Goal: Check status: Check status

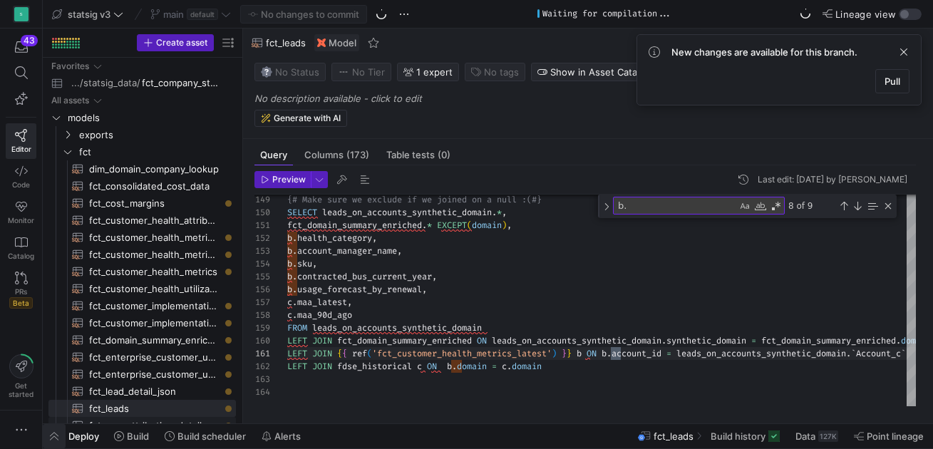
click at [54, 433] on span "button" at bounding box center [54, 436] width 23 height 24
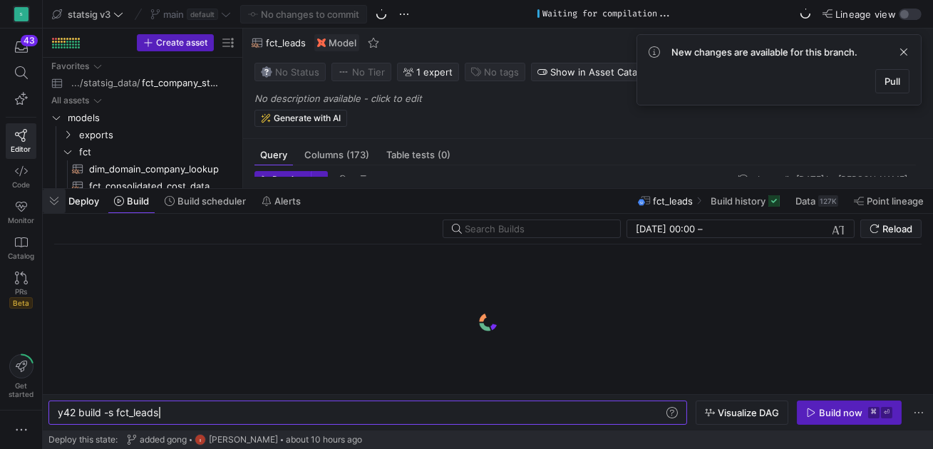
scroll to position [38, 334]
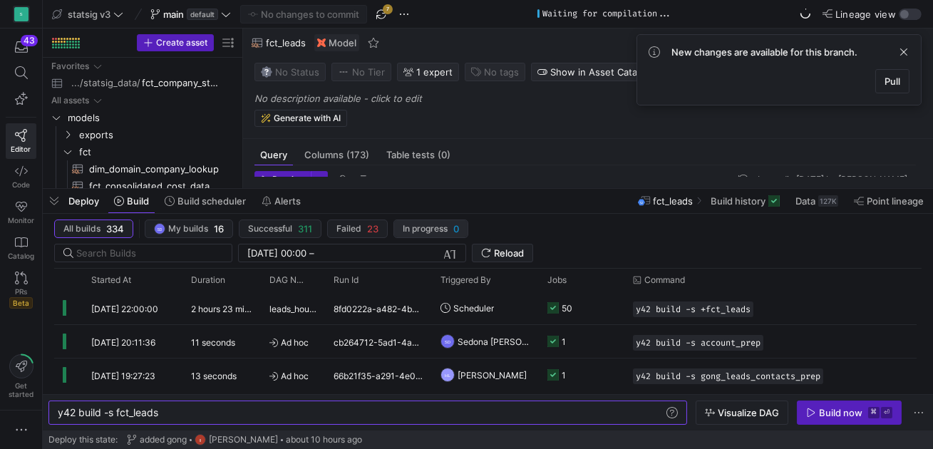
click at [321, 235] on span "button" at bounding box center [279, 228] width 81 height 17
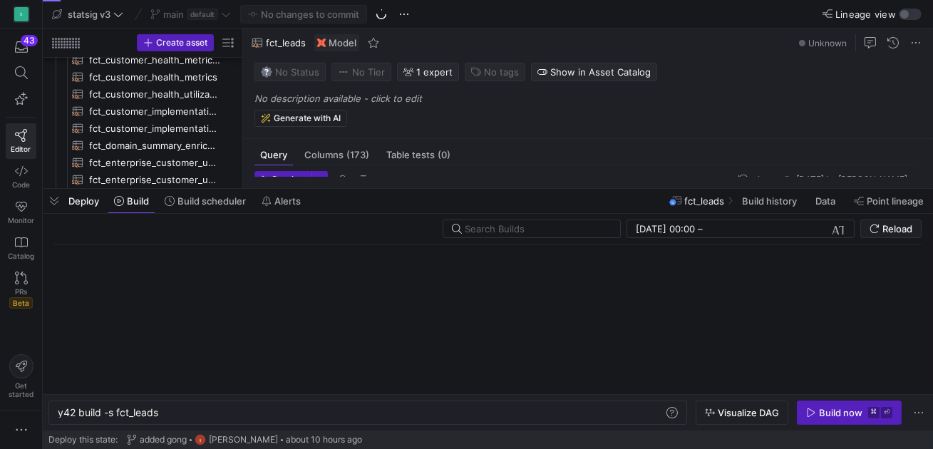
scroll to position [0, 100]
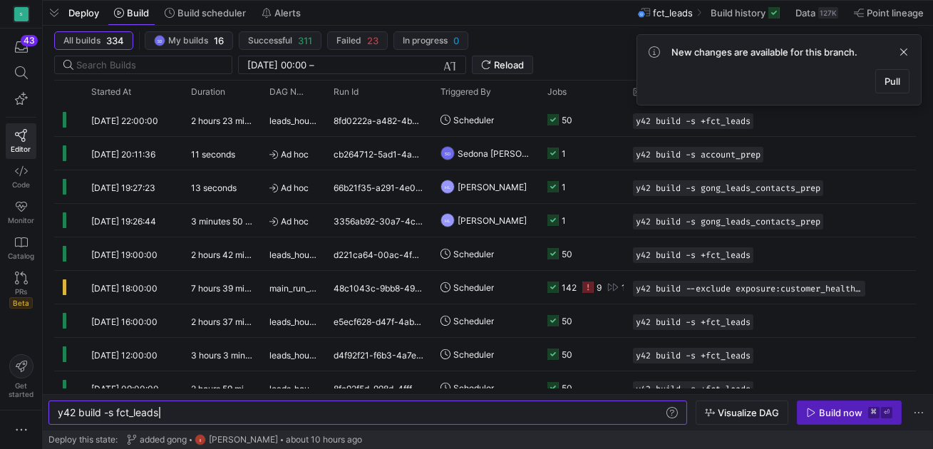
drag, startPoint x: 507, startPoint y: 188, endPoint x: 549, endPoint y: -37, distance: 229.0
click at [549, 0] on html "S 43 Editor Code Monitor Catalog PRs Beta Get started statsig v3 main default N…" at bounding box center [466, 224] width 933 height 449
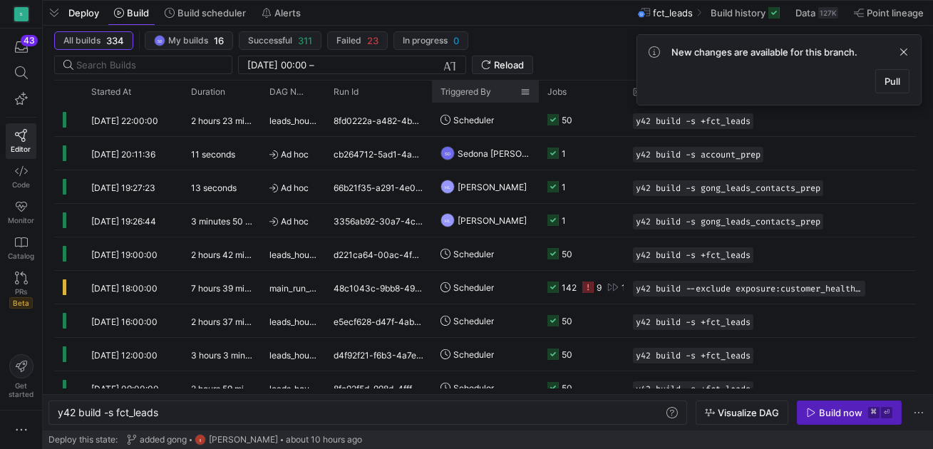
drag, startPoint x: 325, startPoint y: 91, endPoint x: 501, endPoint y: 91, distance: 176.0
click at [501, 93] on div "Started At Duration DAG Name" at bounding box center [503, 92] width 898 height 22
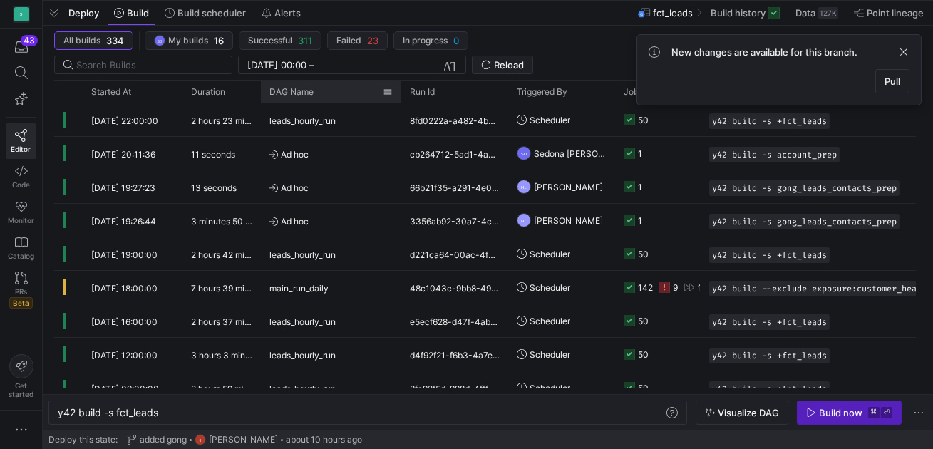
drag, startPoint x: 323, startPoint y: 93, endPoint x: 398, endPoint y: 93, distance: 75.6
click at [399, 93] on div at bounding box center [401, 92] width 6 height 22
click at [17, 207] on icon at bounding box center [21, 207] width 11 height 10
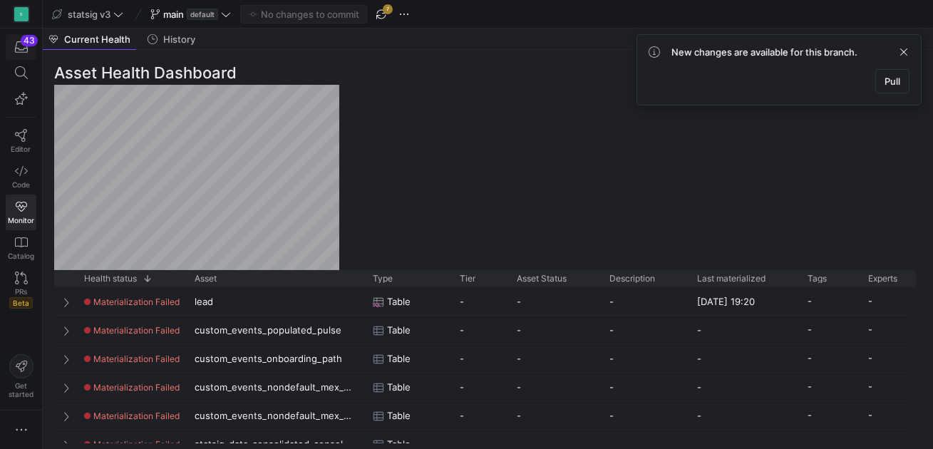
click at [16, 46] on icon "button" at bounding box center [21, 46] width 13 height 11
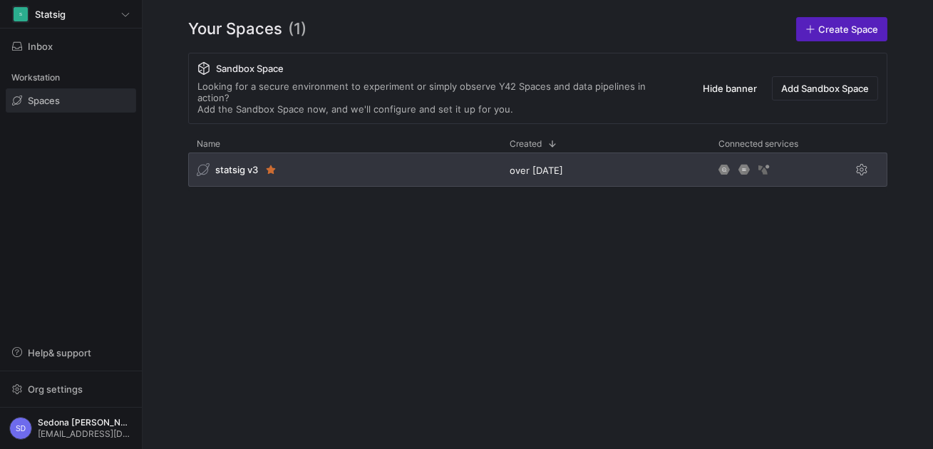
click at [242, 164] on span "statsig v3" at bounding box center [236, 169] width 43 height 11
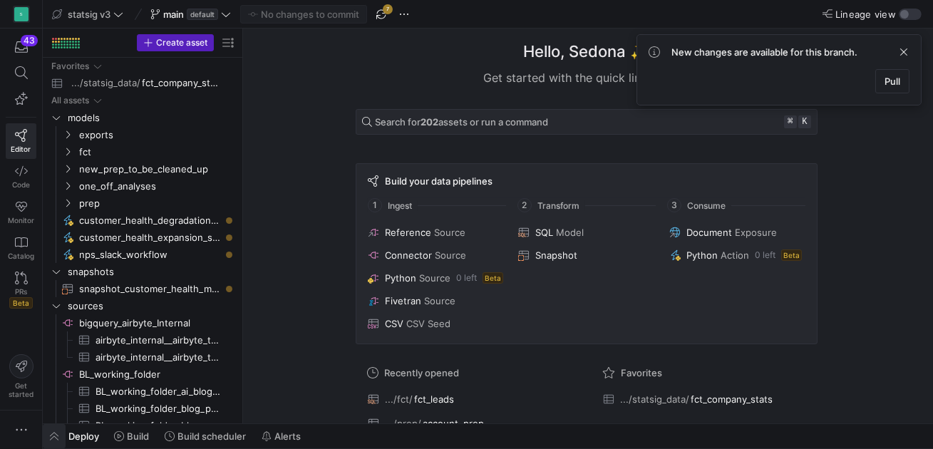
click at [53, 435] on span "button" at bounding box center [54, 436] width 23 height 24
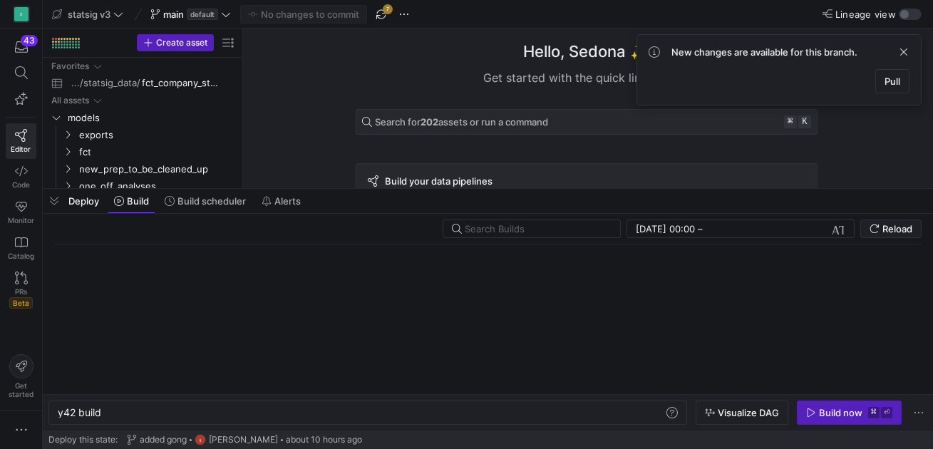
scroll to position [0, 43]
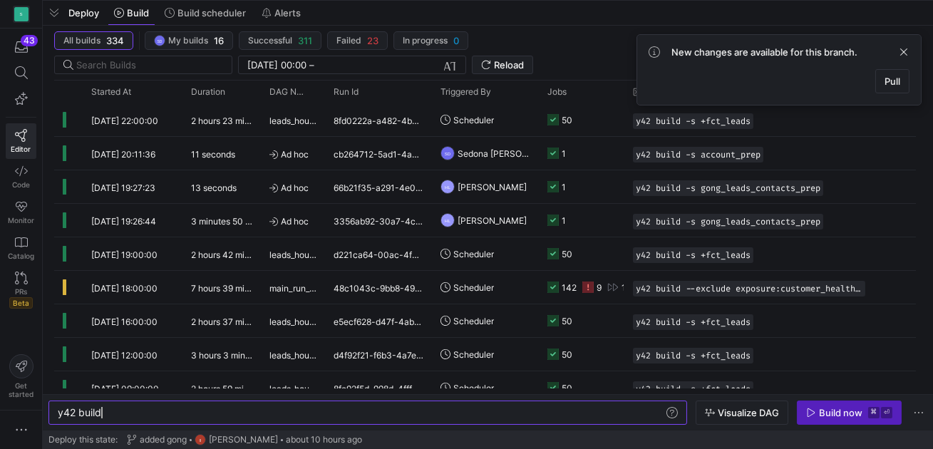
drag, startPoint x: 418, startPoint y: 189, endPoint x: 457, endPoint y: -18, distance: 210.2
click at [457, 0] on html "S 43 Editor Code Monitor Catalog PRs Beta Get started statsig v3 main default N…" at bounding box center [466, 224] width 933 height 449
click at [904, 48] on span at bounding box center [903, 51] width 17 height 17
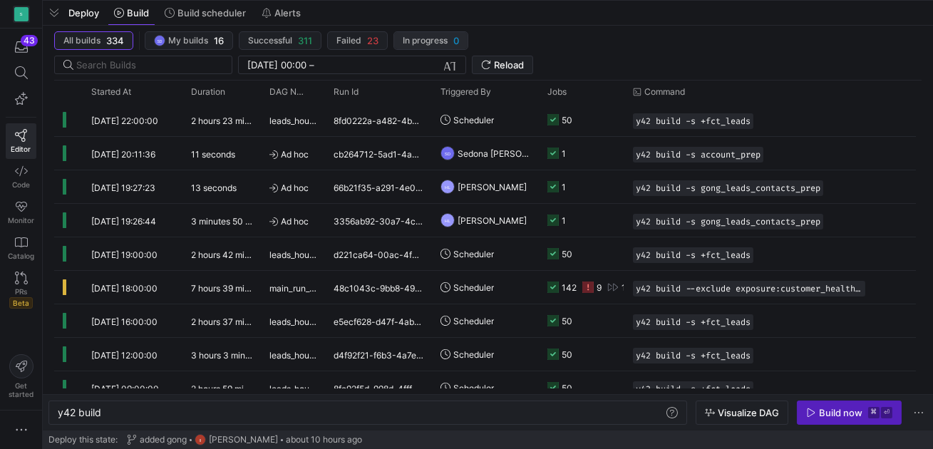
click at [292, 40] on span "In progress" at bounding box center [270, 41] width 44 height 10
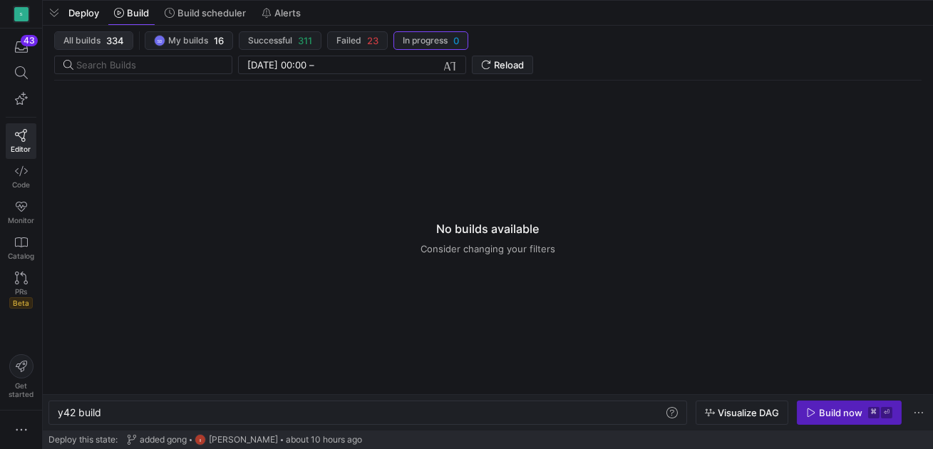
click at [104, 39] on span "All builds 334" at bounding box center [93, 40] width 61 height 11
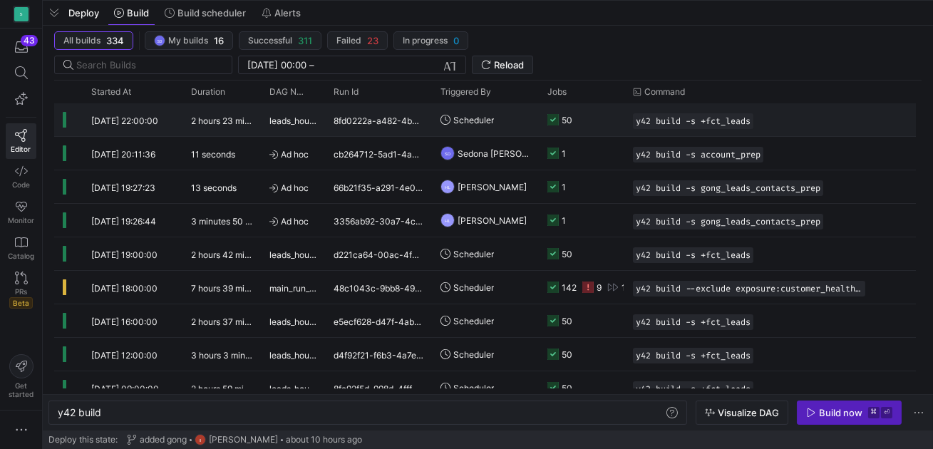
click at [154, 120] on span "[DATE] 22:00:00" at bounding box center [124, 120] width 67 height 11
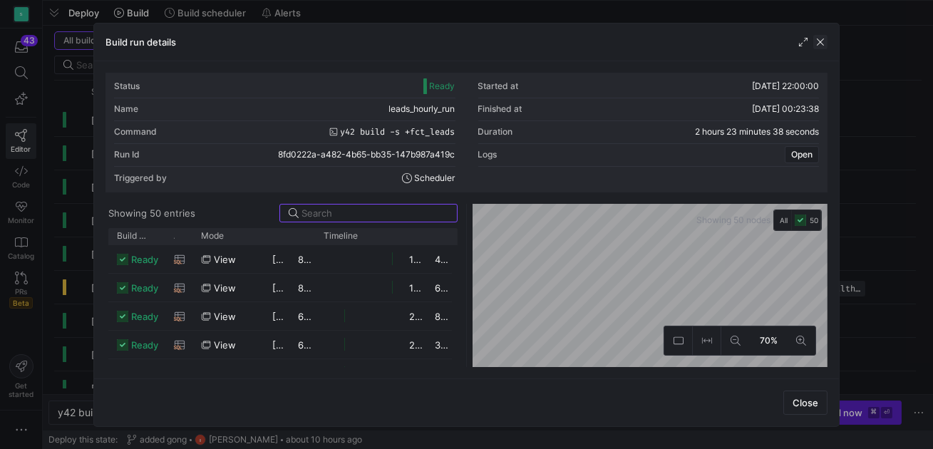
click at [819, 39] on span "button" at bounding box center [820, 42] width 14 height 14
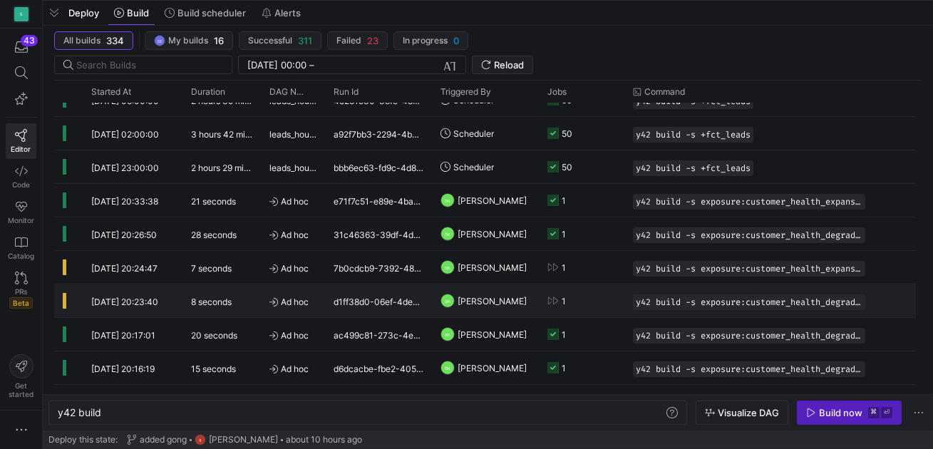
scroll to position [756, 0]
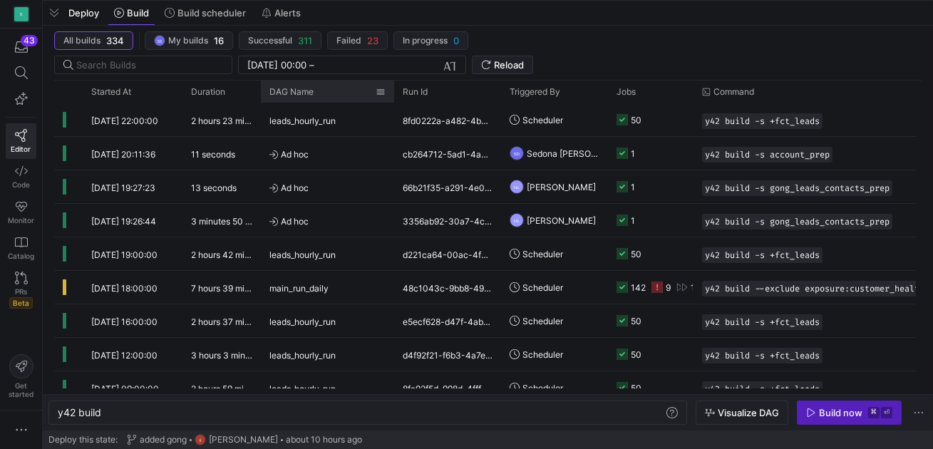
drag, startPoint x: 324, startPoint y: 90, endPoint x: 398, endPoint y: 89, distance: 73.4
click at [397, 90] on div at bounding box center [394, 92] width 6 height 22
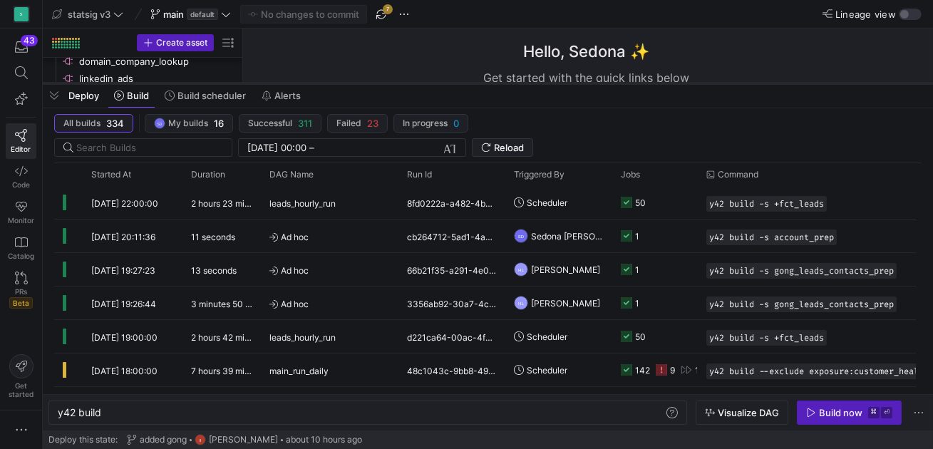
drag, startPoint x: 427, startPoint y: 1, endPoint x: 469, endPoint y: 84, distance: 92.8
click at [469, 84] on div at bounding box center [488, 84] width 890 height 6
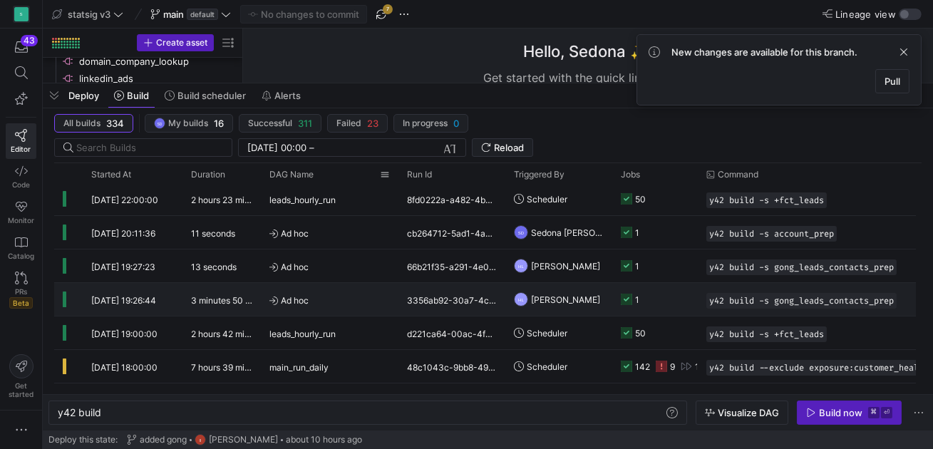
scroll to position [0, 0]
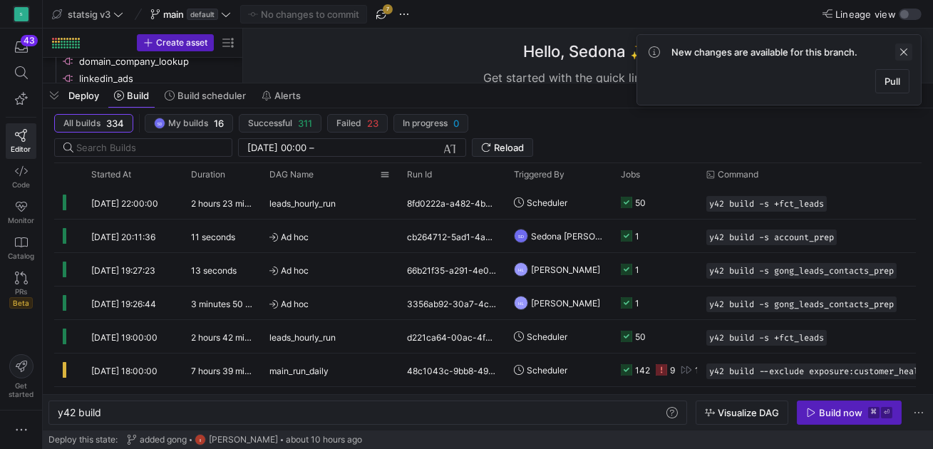
click at [904, 51] on span at bounding box center [903, 51] width 17 height 17
click at [117, 16] on icon at bounding box center [118, 14] width 10 height 10
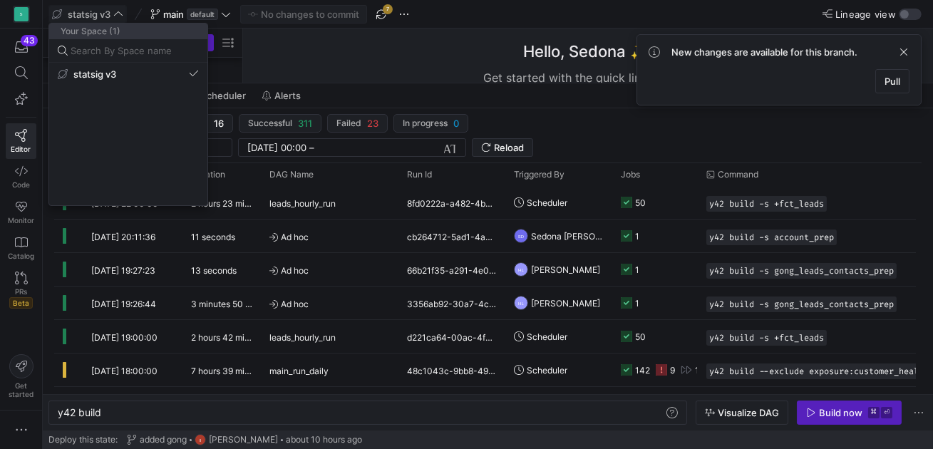
click at [219, 13] on div at bounding box center [466, 224] width 933 height 449
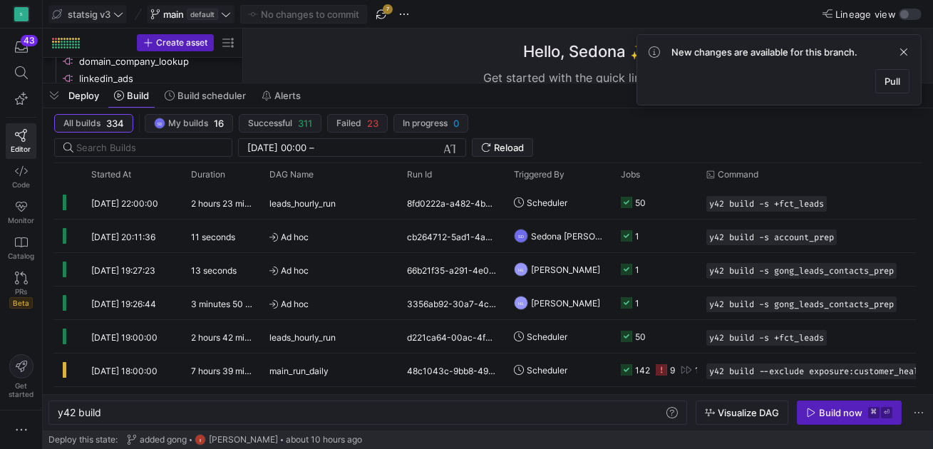
click at [227, 14] on icon at bounding box center [226, 14] width 10 height 10
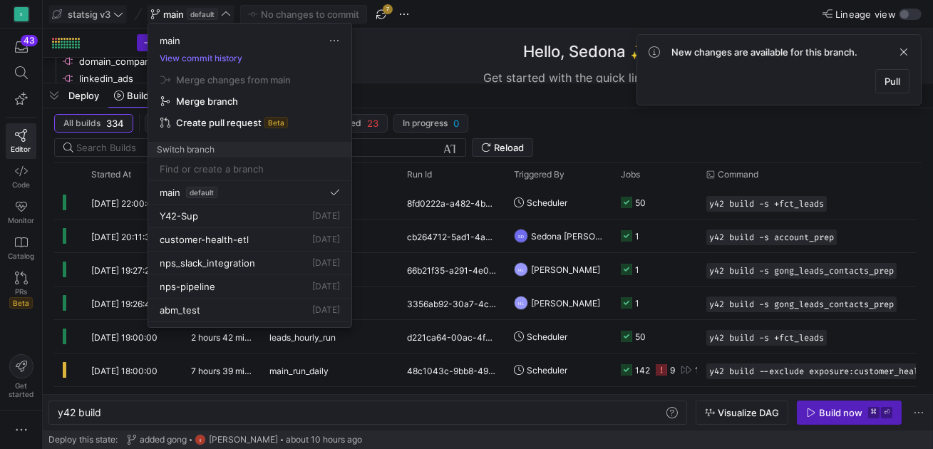
click at [405, 13] on div at bounding box center [466, 224] width 933 height 449
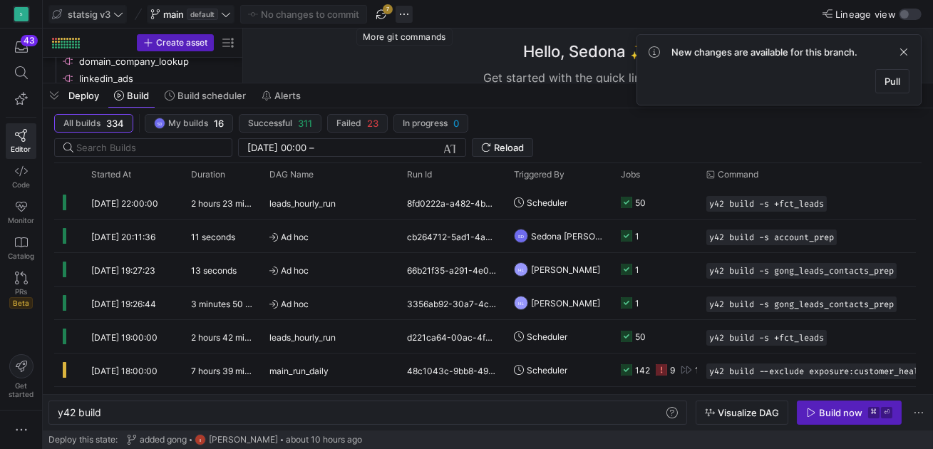
click at [405, 14] on span "button" at bounding box center [404, 14] width 17 height 17
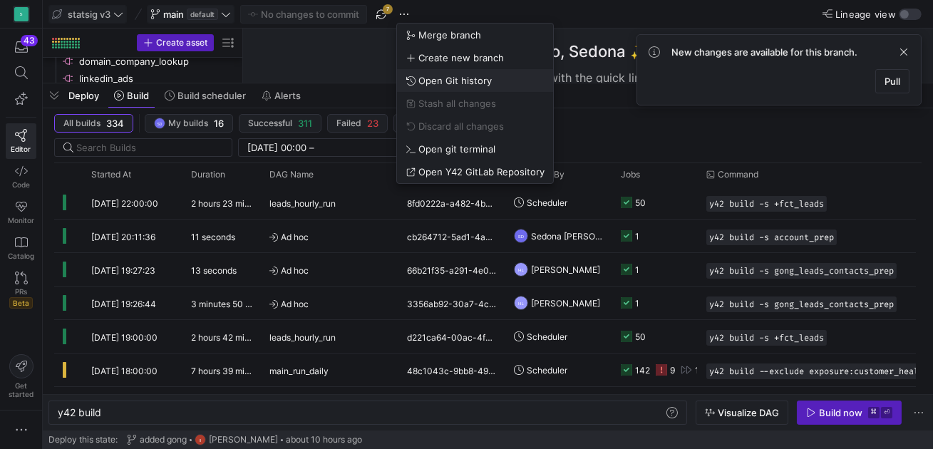
click at [437, 76] on span "Open Git history" at bounding box center [454, 80] width 73 height 11
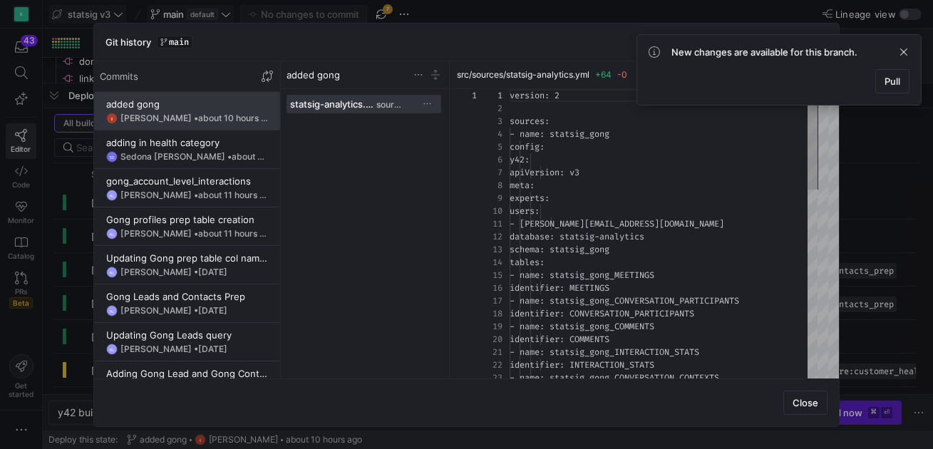
scroll to position [128, 0]
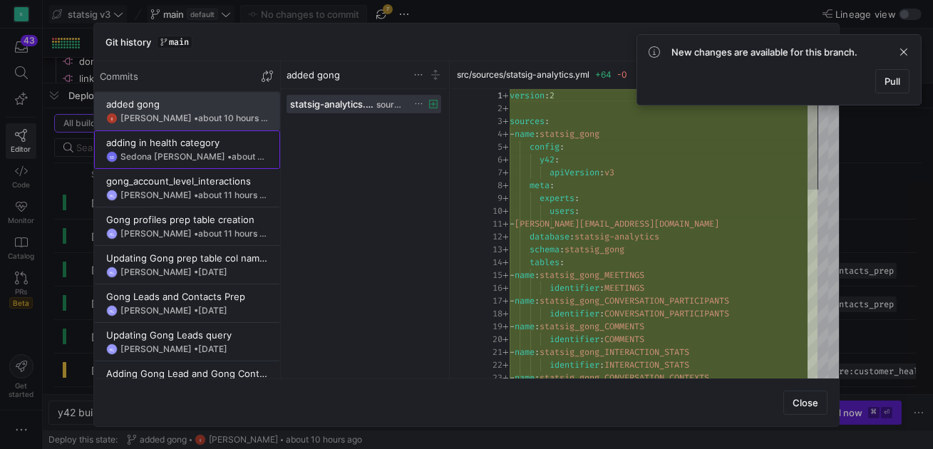
click at [175, 153] on div "Sedona Duggal • about 11 hours ago" at bounding box center [194, 157] width 148 height 10
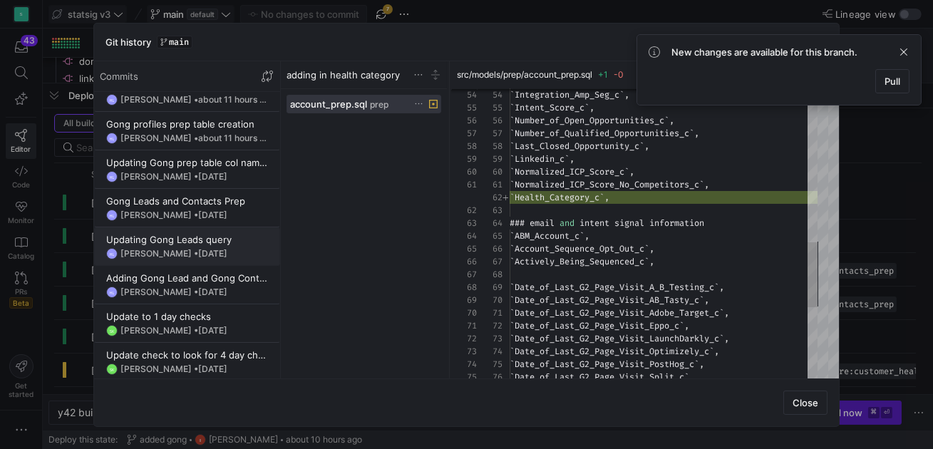
scroll to position [107, 0]
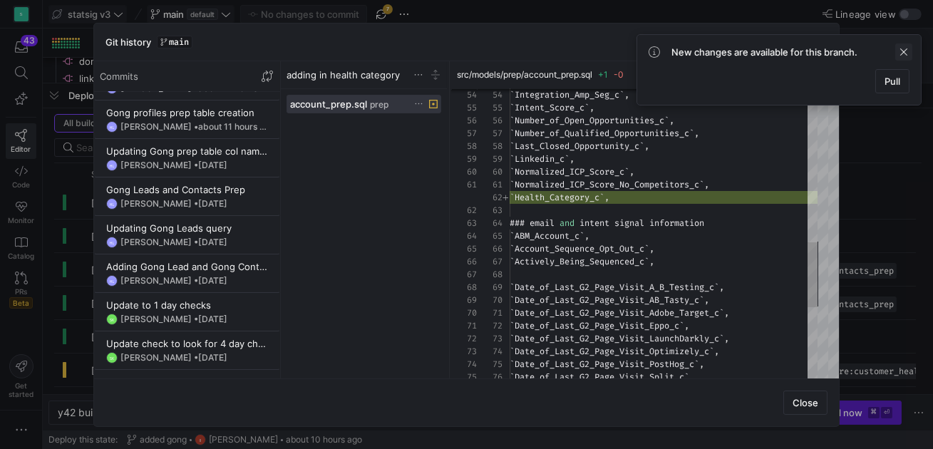
click at [904, 50] on span at bounding box center [903, 51] width 17 height 17
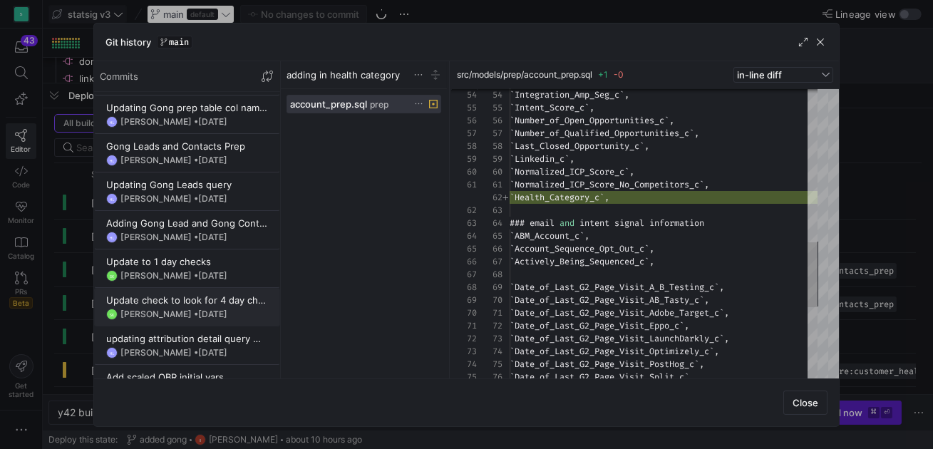
scroll to position [157, 0]
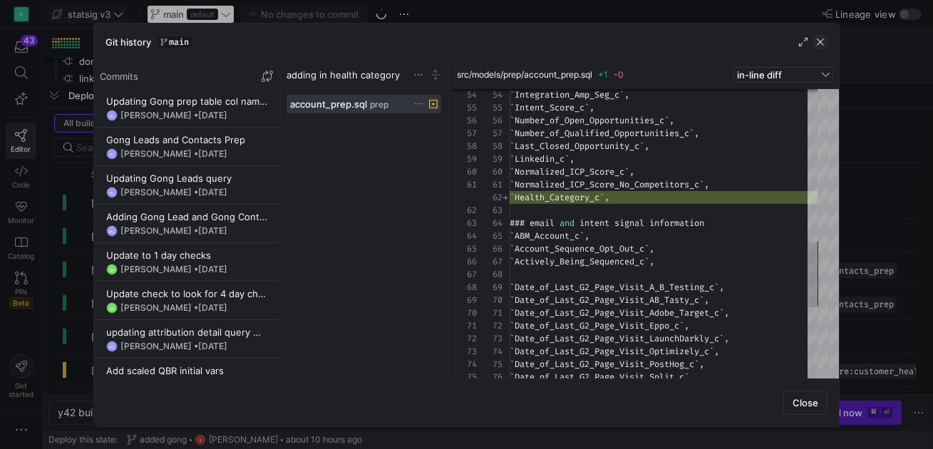
click at [820, 39] on span "button" at bounding box center [820, 42] width 14 height 14
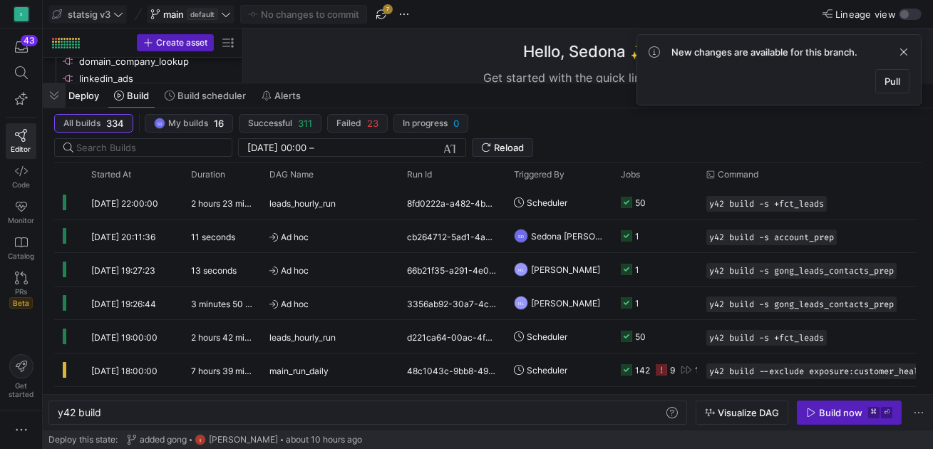
click at [55, 95] on span "button" at bounding box center [54, 95] width 23 height 24
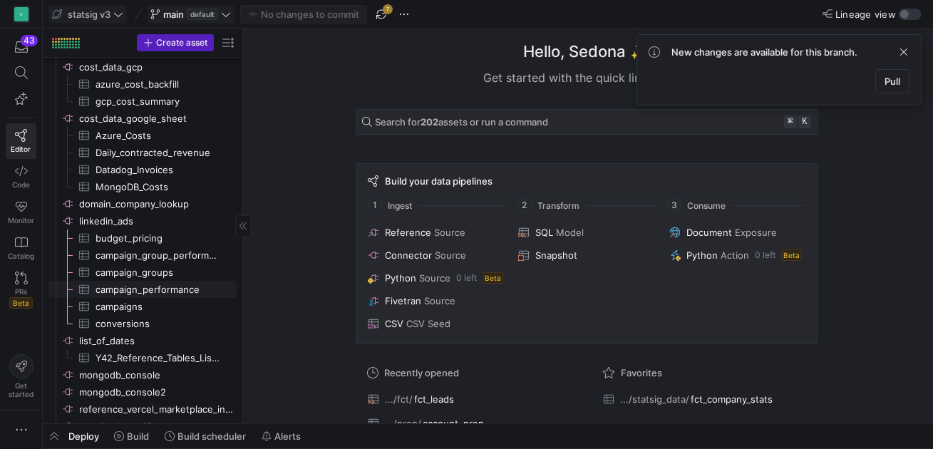
scroll to position [429, 0]
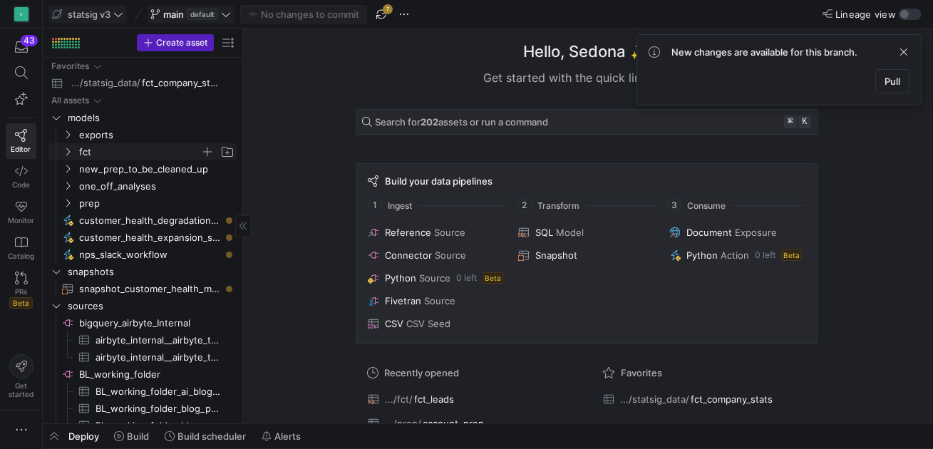
click at [69, 149] on icon "Press SPACE to select this row." at bounding box center [68, 152] width 10 height 9
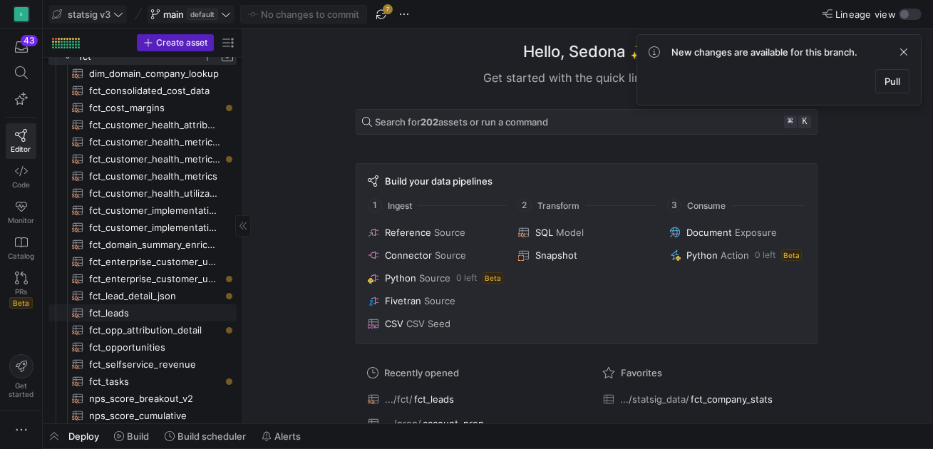
click at [108, 310] on span "fct_leads​​​​​​​​​​" at bounding box center [154, 313] width 131 height 16
